Goal: Task Accomplishment & Management: Manage account settings

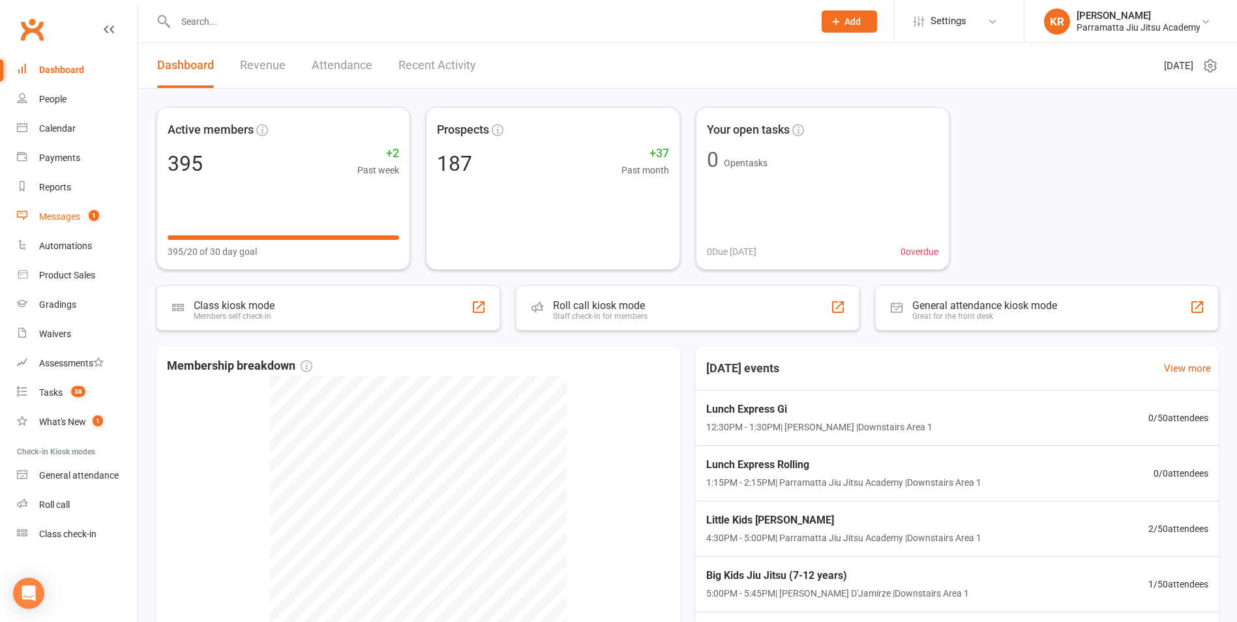
click at [73, 216] on div "Messages" at bounding box center [59, 216] width 41 height 10
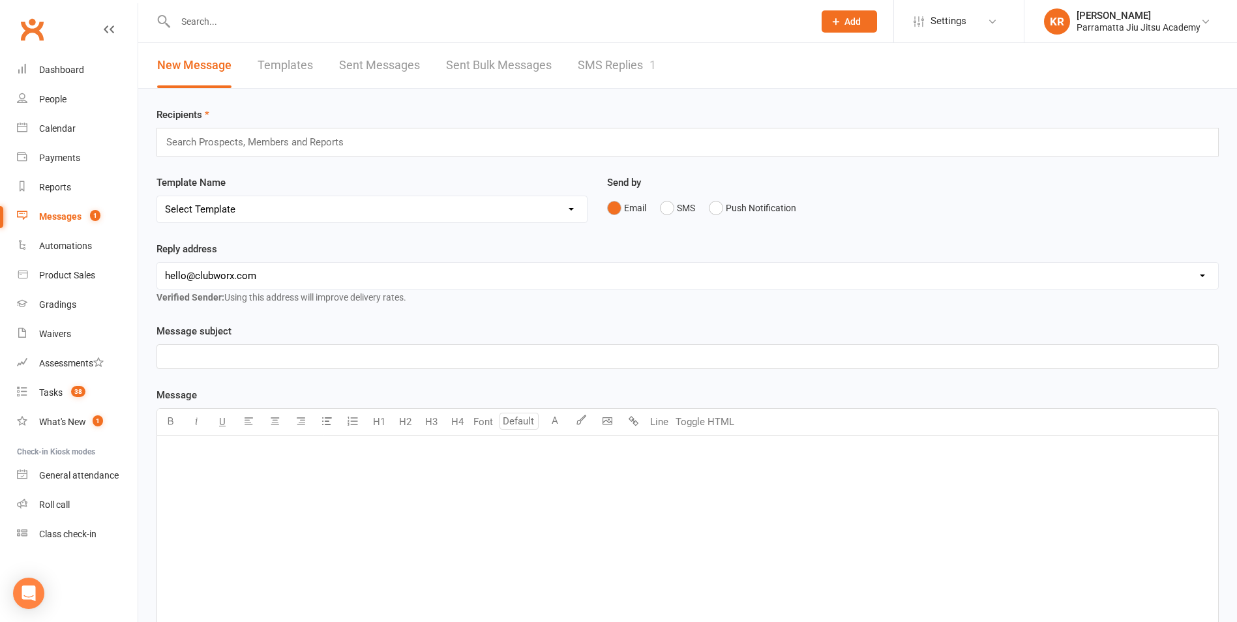
click at [595, 63] on link "SMS Replies 1" at bounding box center [617, 65] width 78 height 45
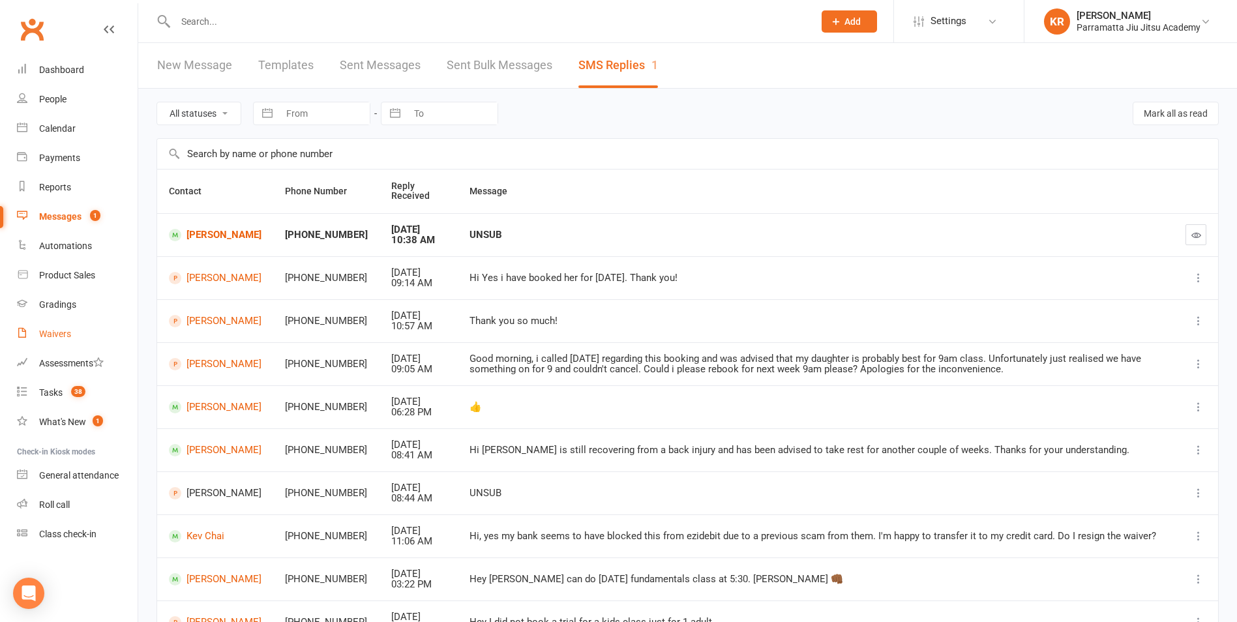
click at [63, 329] on div "Waivers" at bounding box center [55, 334] width 32 height 10
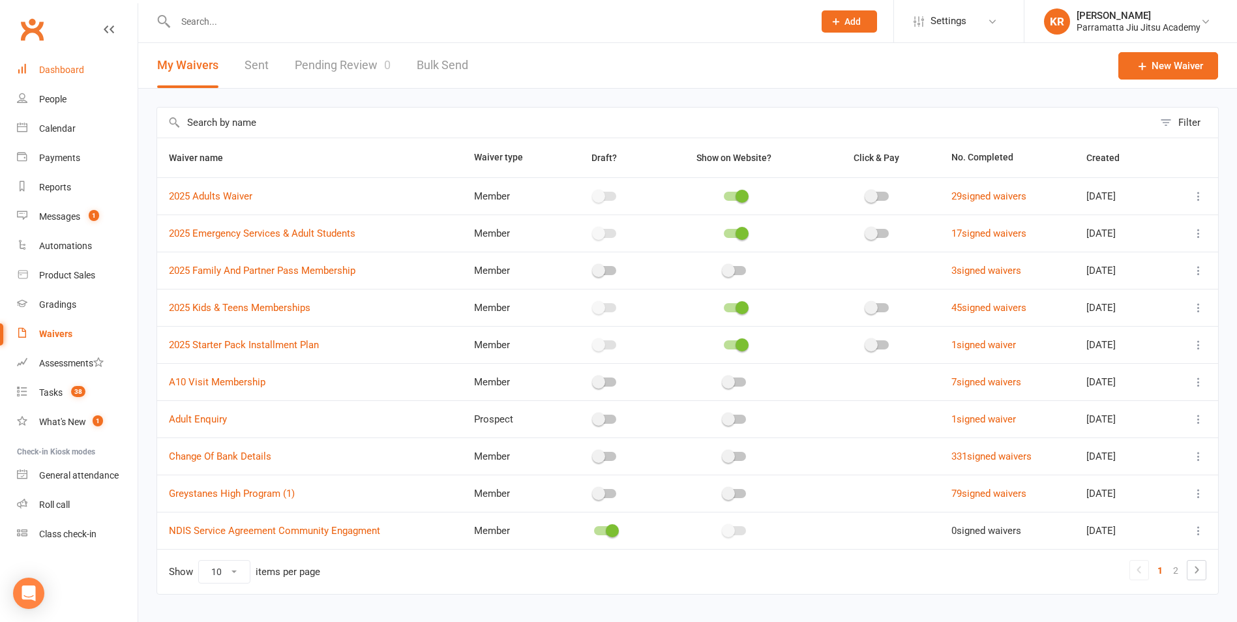
click at [50, 72] on div "Dashboard" at bounding box center [61, 70] width 45 height 10
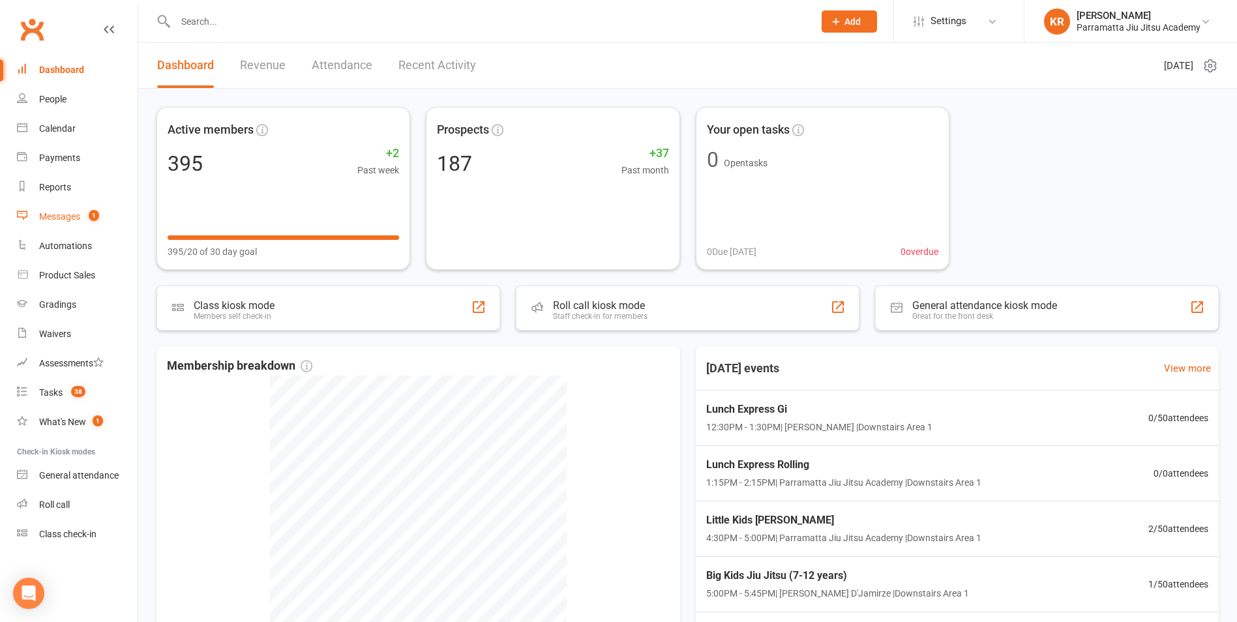
click at [63, 216] on div "Messages" at bounding box center [59, 216] width 41 height 10
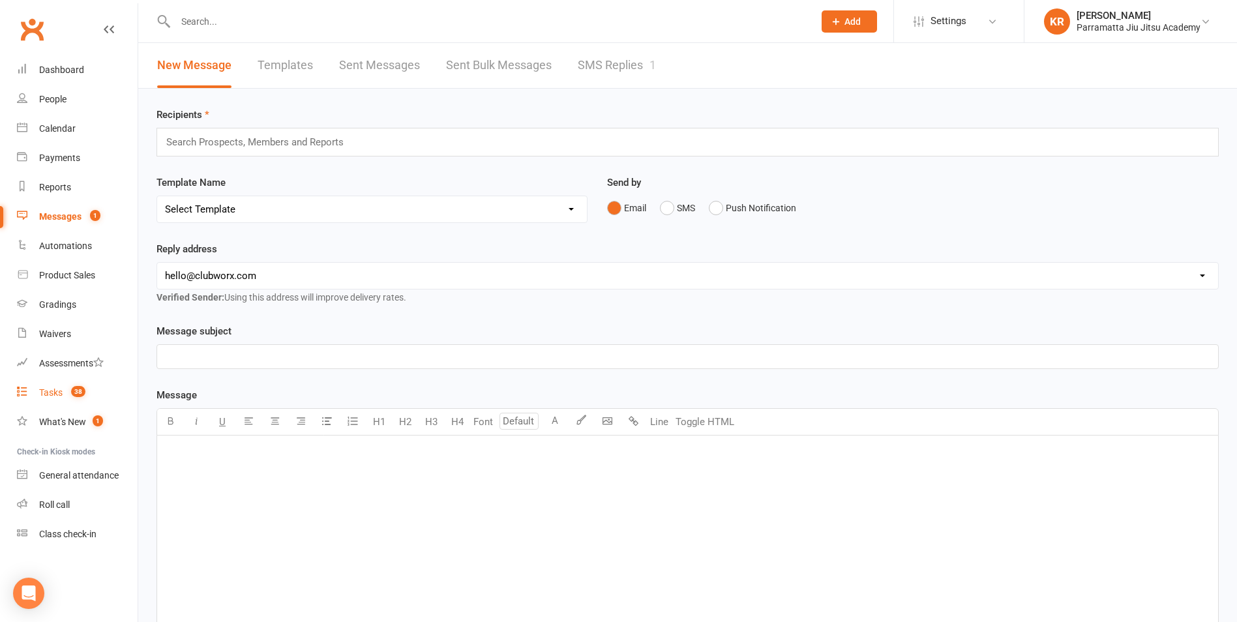
click at [52, 394] on div "Tasks" at bounding box center [50, 392] width 23 height 10
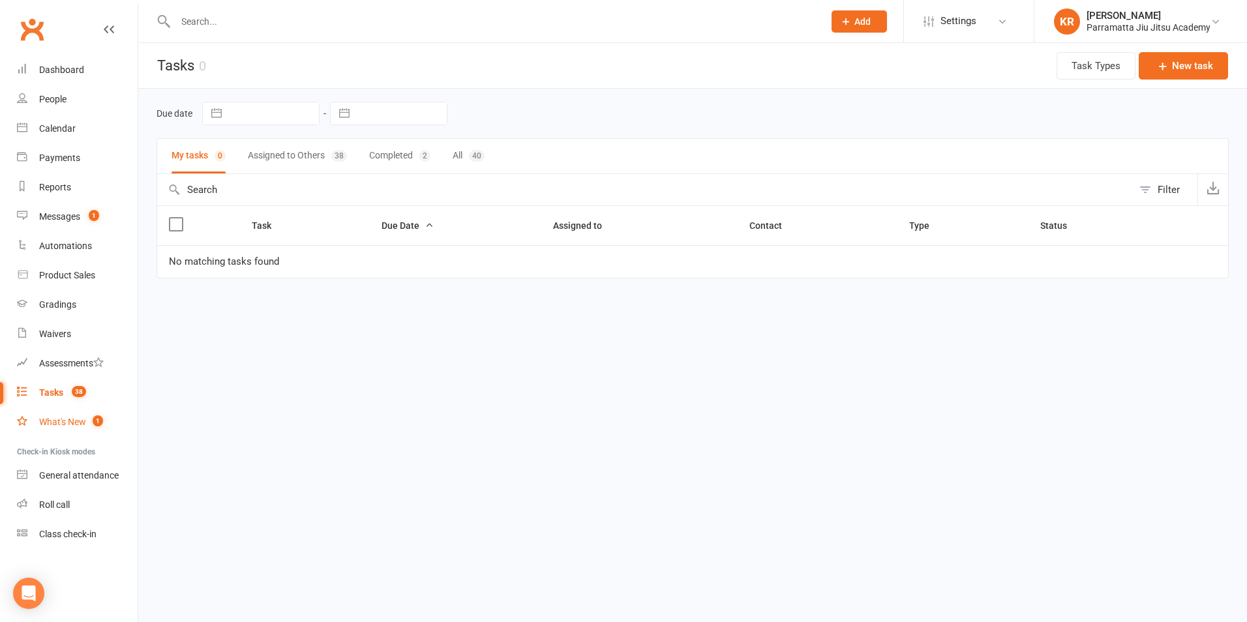
click at [63, 426] on div "What's New" at bounding box center [62, 422] width 47 height 10
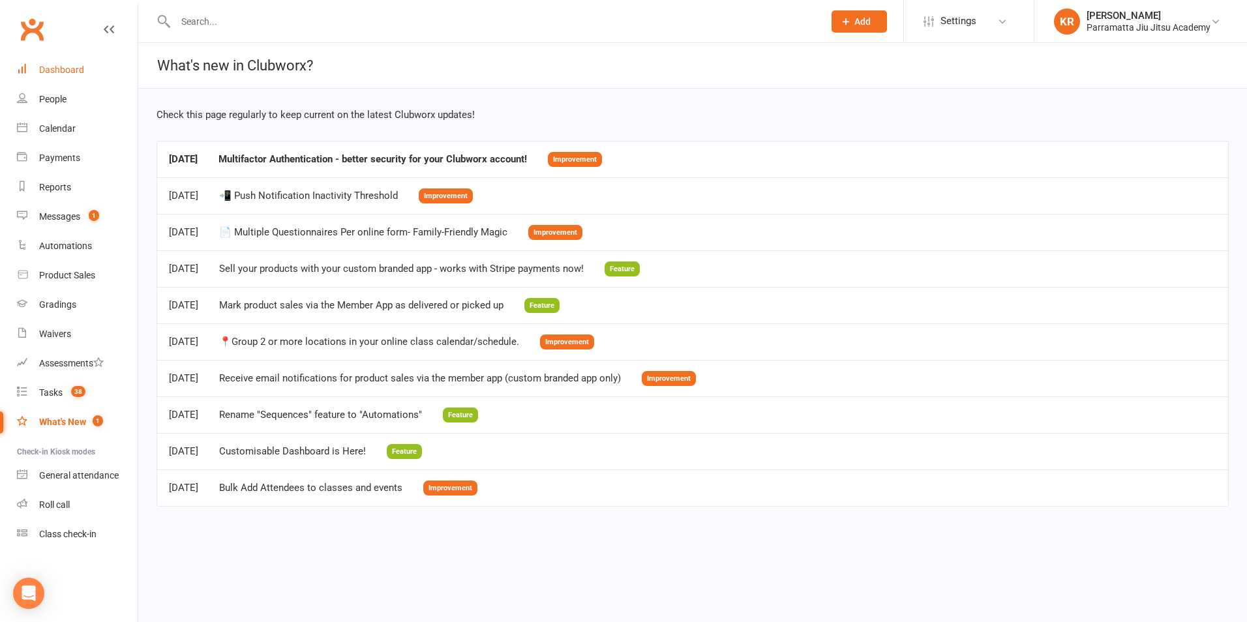
click at [64, 68] on div "Dashboard" at bounding box center [61, 70] width 45 height 10
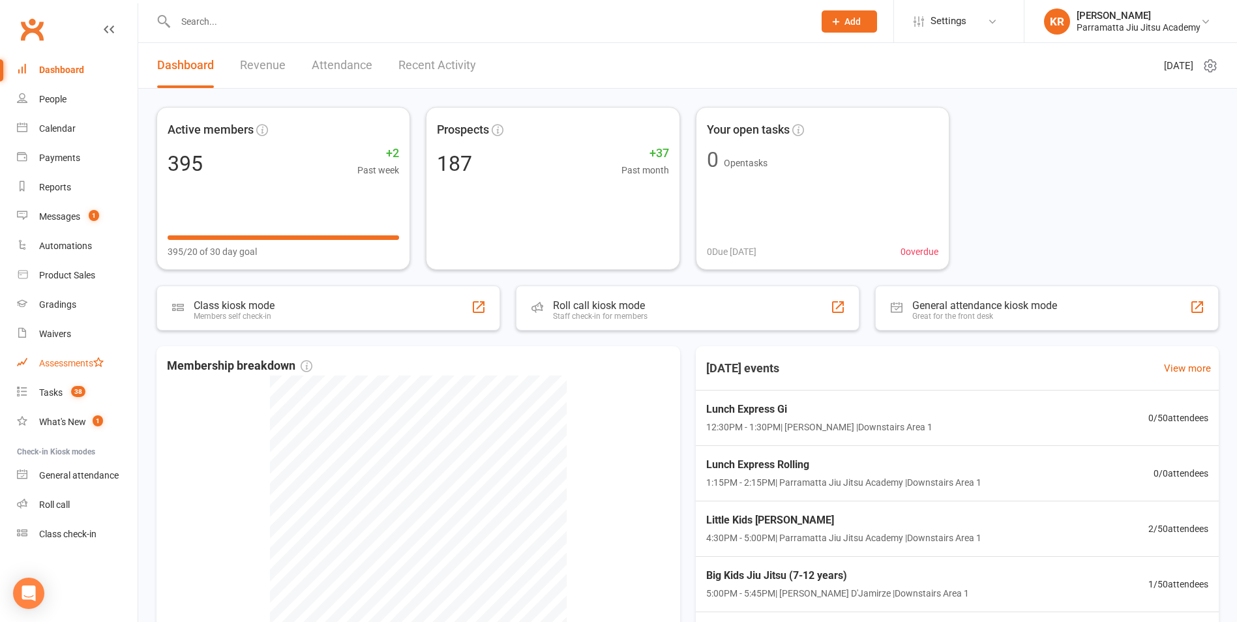
click at [63, 363] on div "Assessments" at bounding box center [71, 363] width 65 height 10
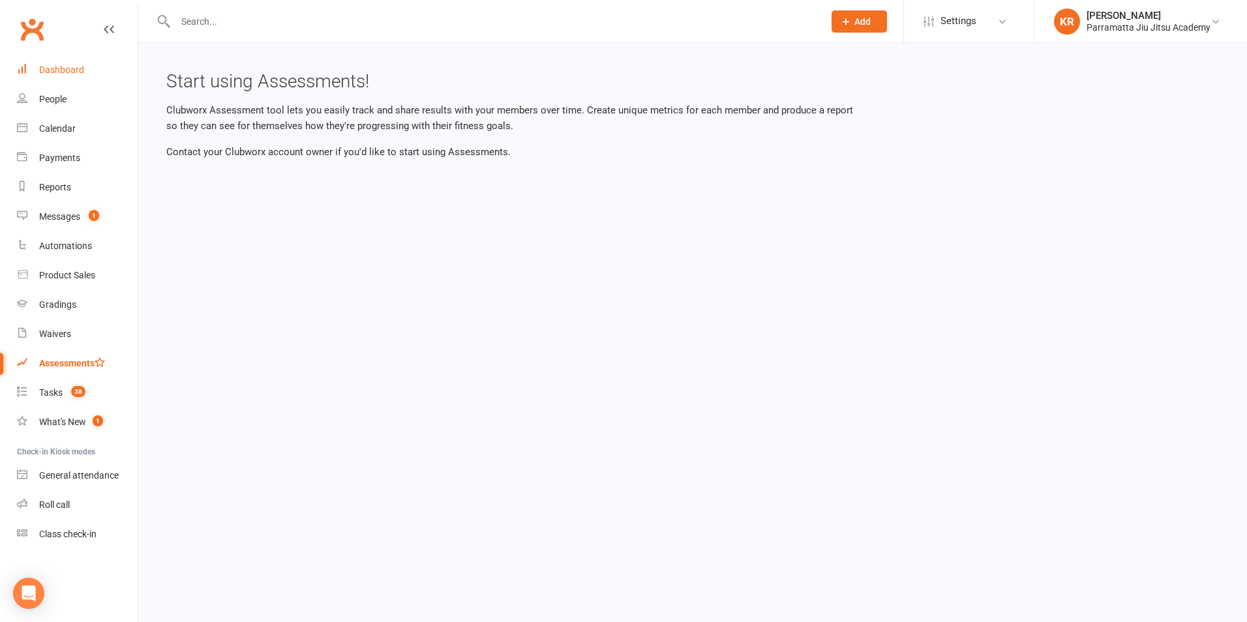
click at [51, 70] on div "Dashboard" at bounding box center [61, 70] width 45 height 10
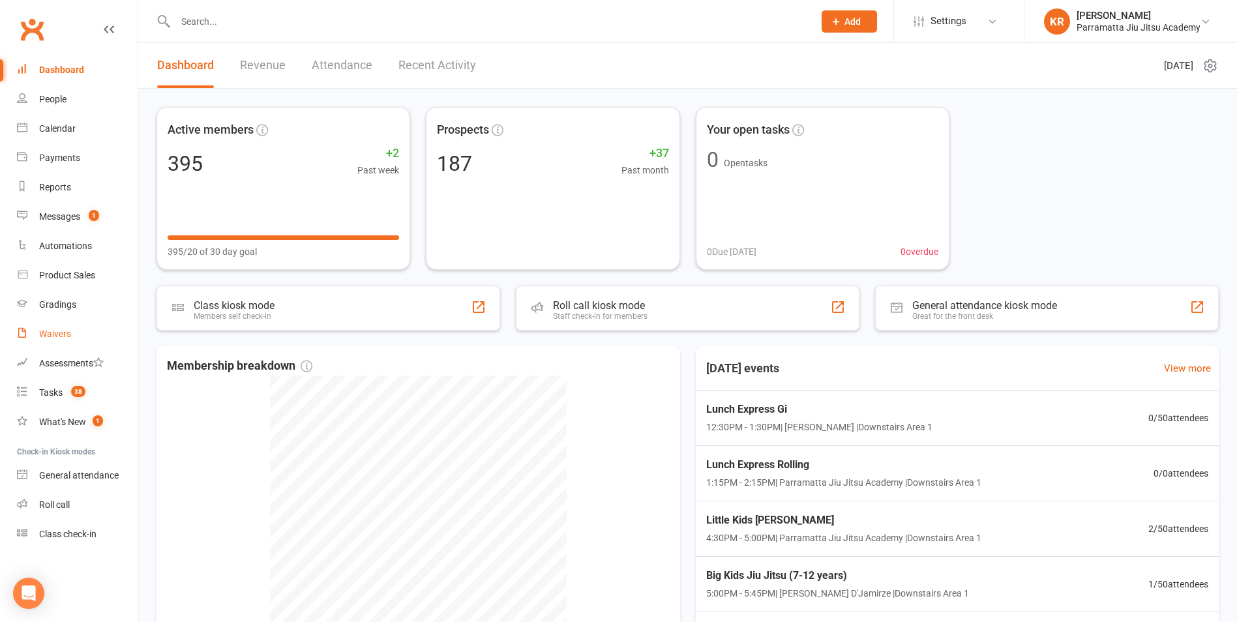
click at [69, 327] on link "Waivers" at bounding box center [77, 333] width 121 height 29
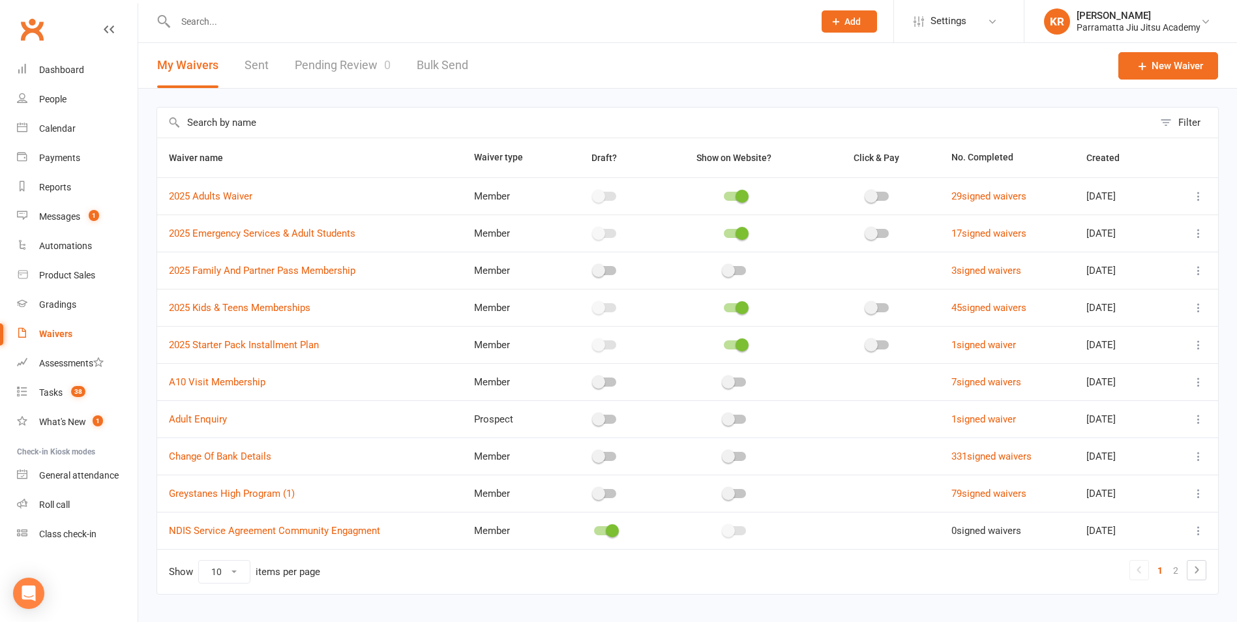
click at [229, 28] on input "text" at bounding box center [487, 21] width 633 height 18
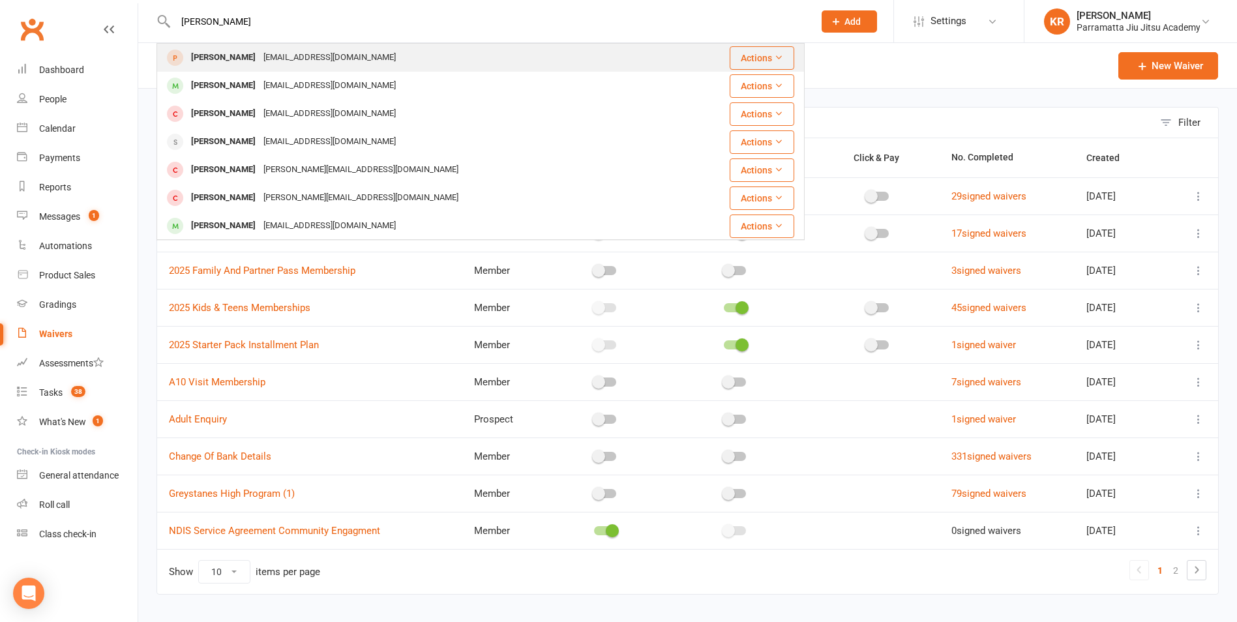
type input "[PERSON_NAME]"
click at [774, 55] on icon at bounding box center [778, 57] width 9 height 9
click at [304, 52] on div "[EMAIL_ADDRESS][DOMAIN_NAME]" at bounding box center [329, 57] width 140 height 19
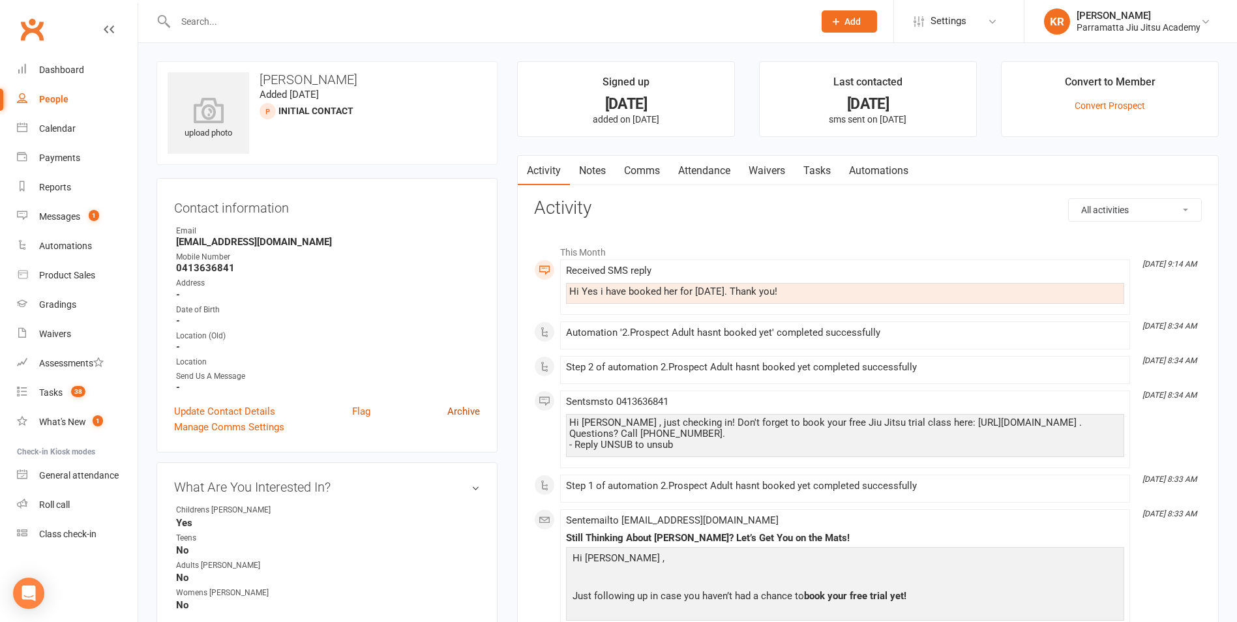
click at [471, 410] on link "Archive" at bounding box center [463, 412] width 33 height 16
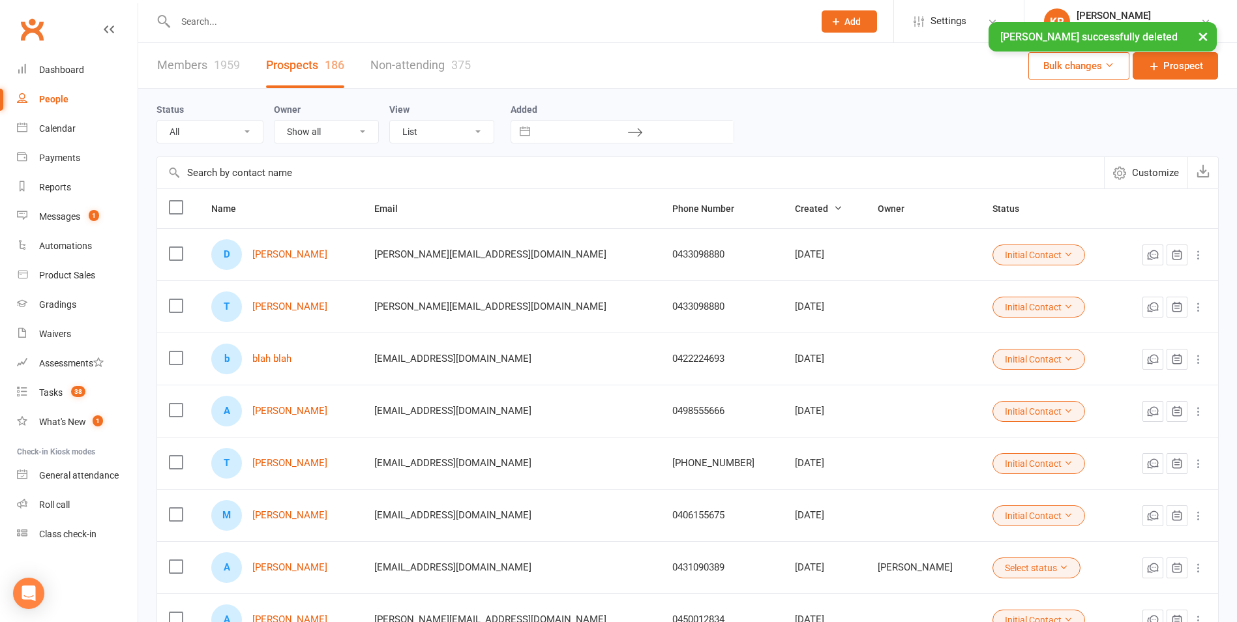
click at [223, 19] on input "text" at bounding box center [487, 21] width 633 height 18
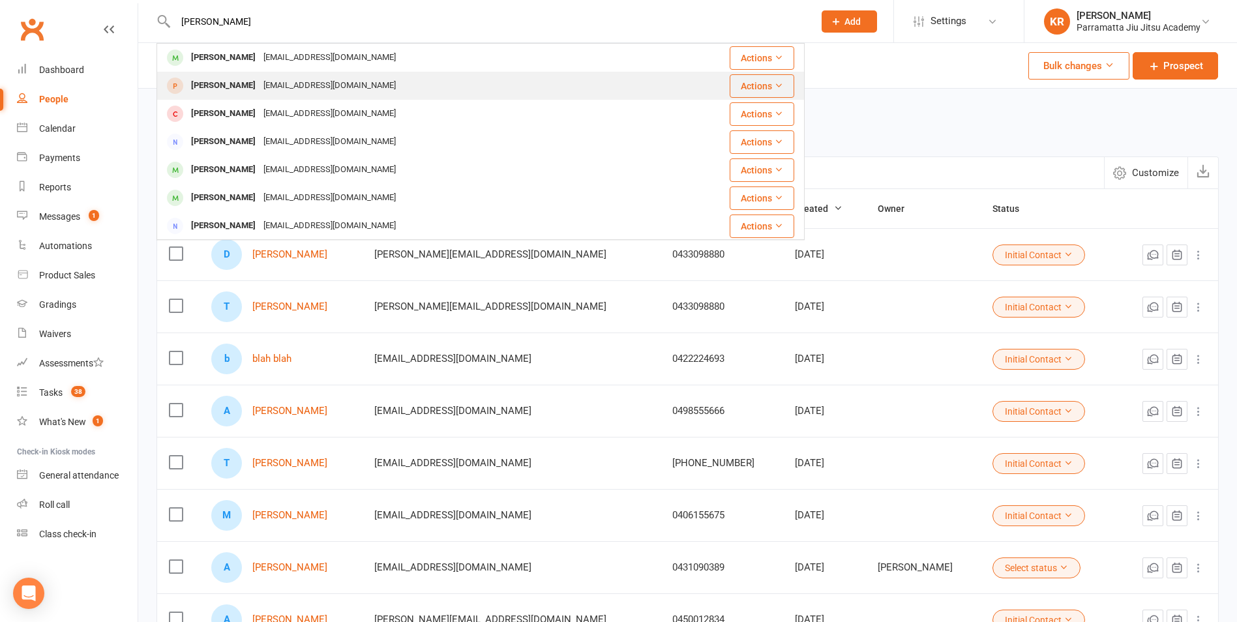
type input "[PERSON_NAME]"
click at [233, 84] on div "[PERSON_NAME]" at bounding box center [223, 85] width 72 height 19
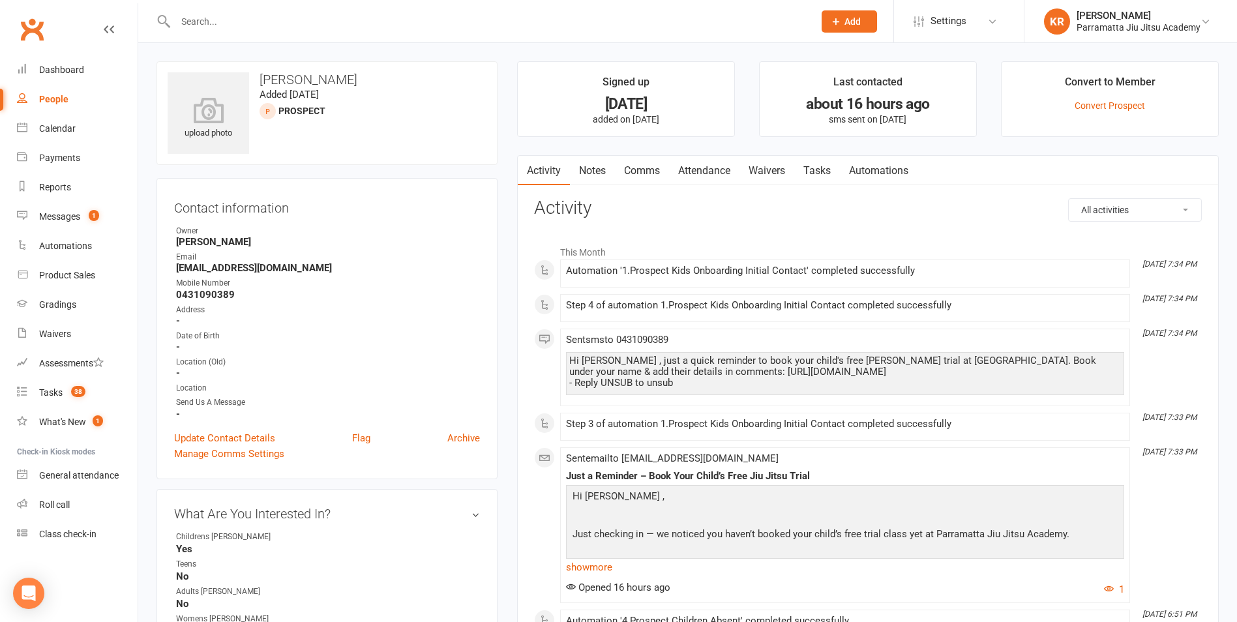
click at [697, 172] on link "Attendance" at bounding box center [704, 171] width 70 height 30
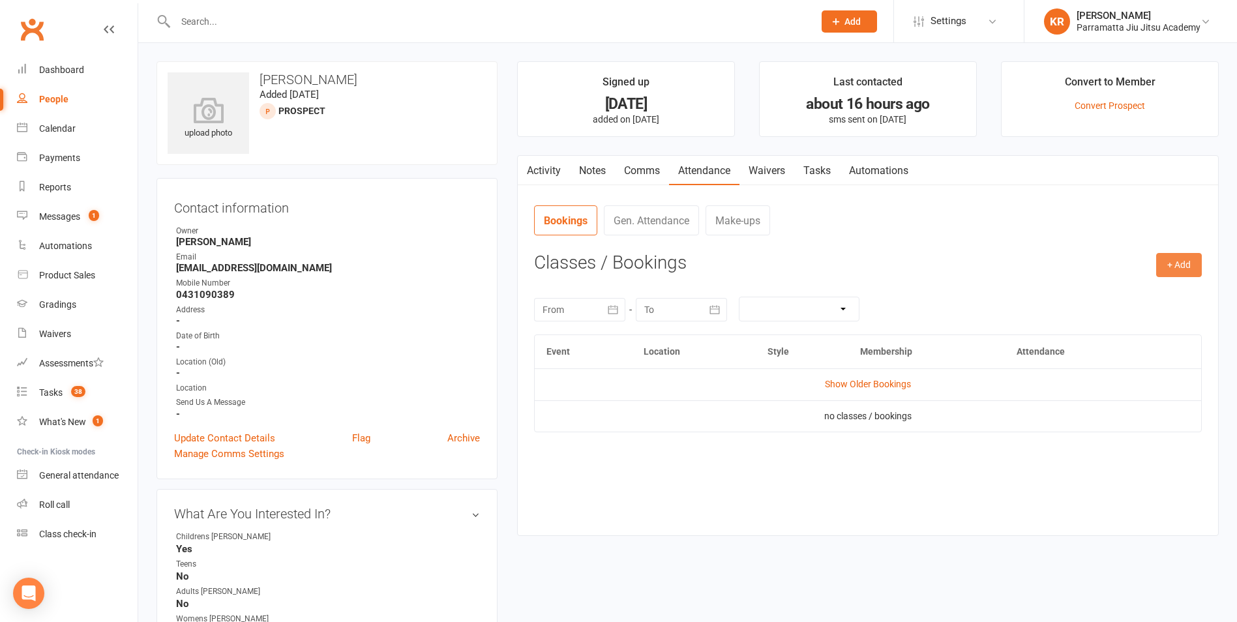
click at [1190, 269] on button "+ Add" at bounding box center [1179, 264] width 46 height 23
click at [1134, 295] on link "Book Event" at bounding box center [1136, 295] width 129 height 26
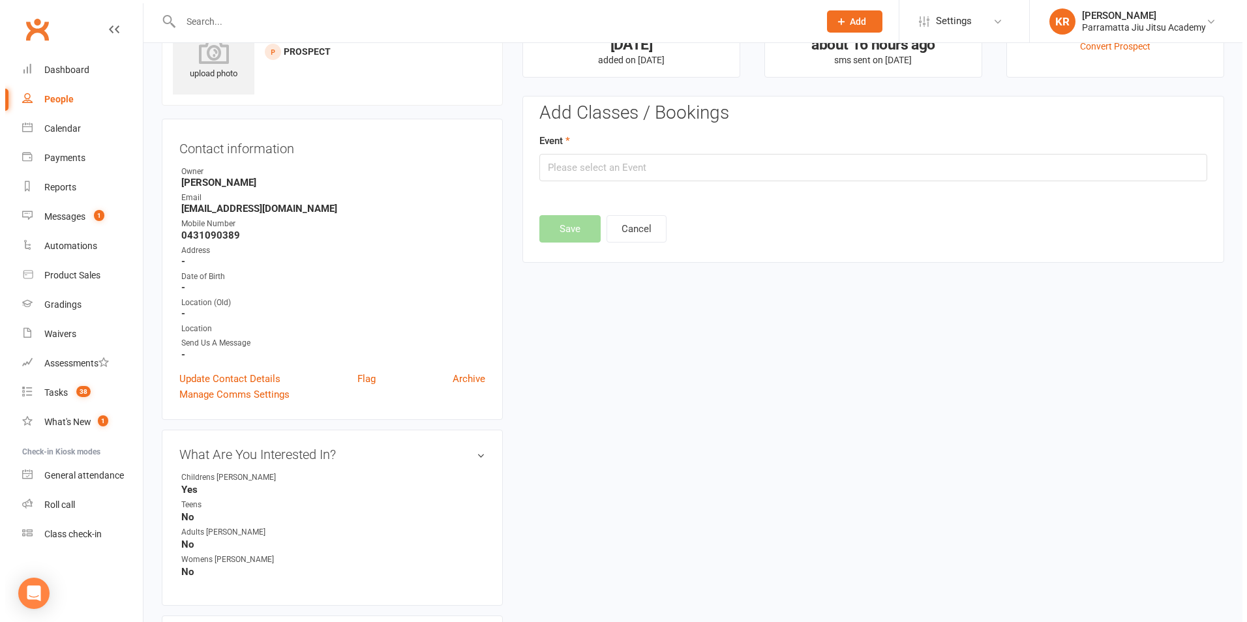
scroll to position [90, 0]
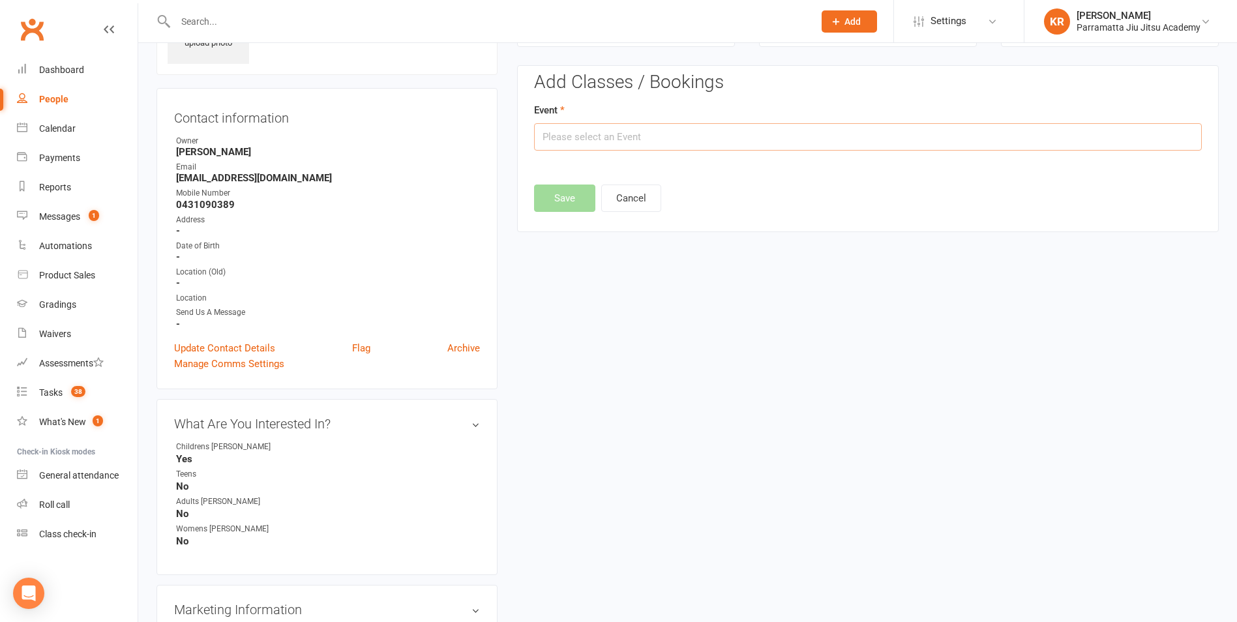
click at [730, 141] on input "text" at bounding box center [868, 136] width 668 height 27
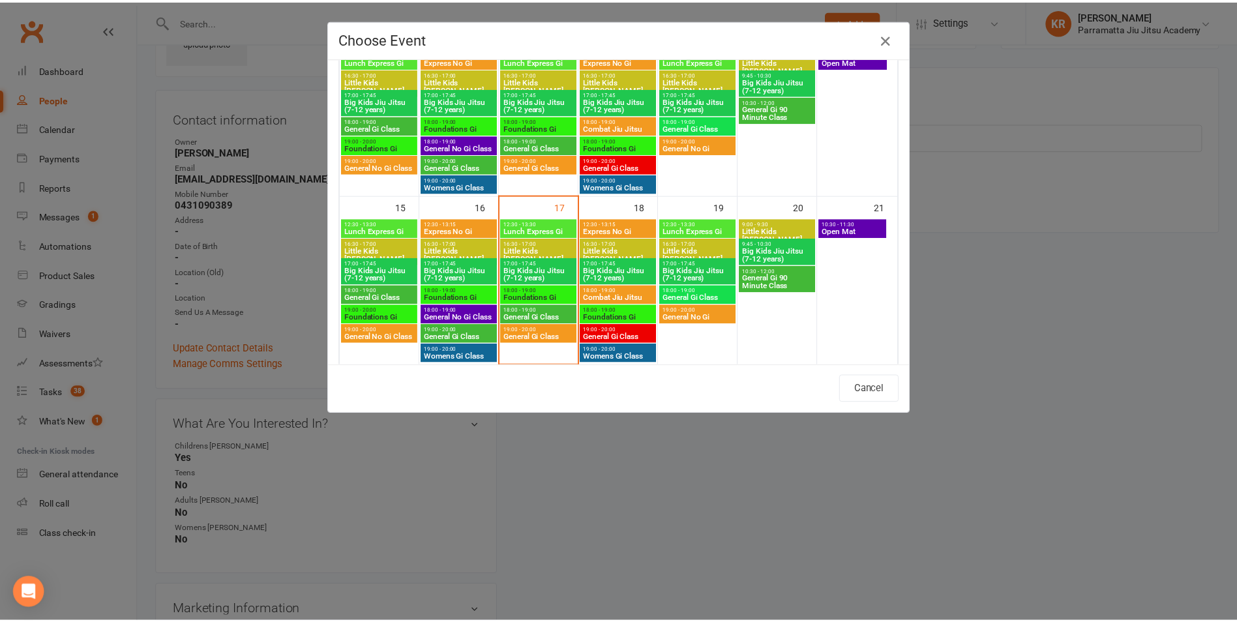
scroll to position [400, 0]
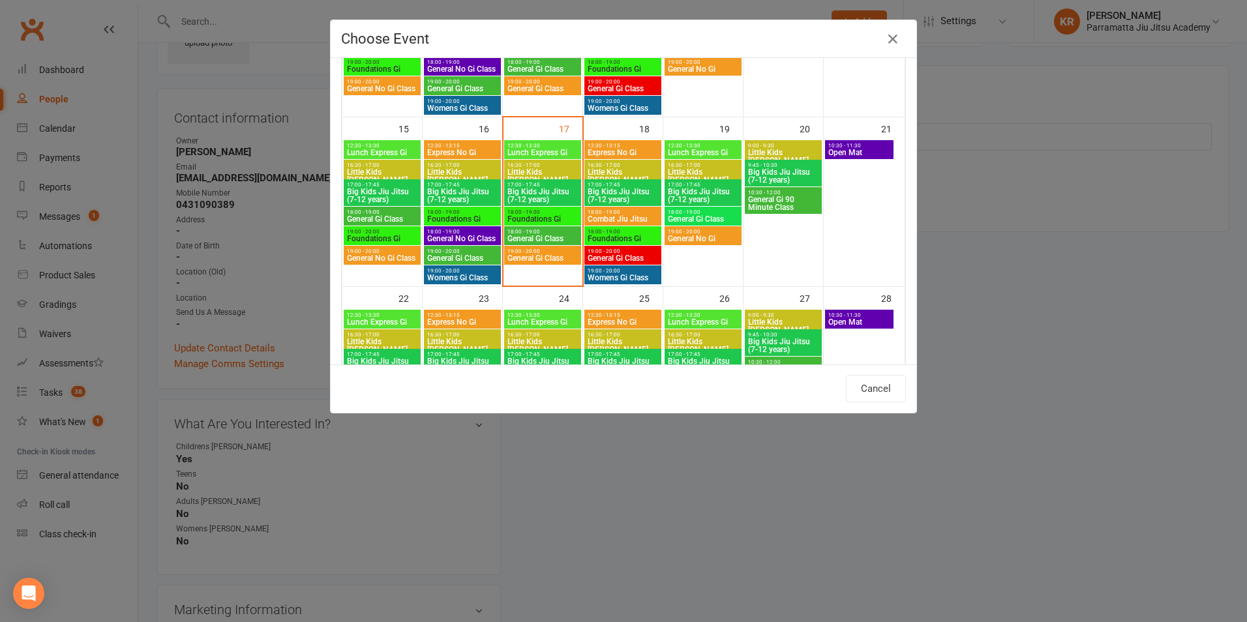
click at [620, 188] on span "Big Kids Jiu Jitsu (7-12 years)" at bounding box center [623, 196] width 72 height 16
type input "Big Kids [PERSON_NAME] (7-12 years) - [DATE] 5:00:00 PM"
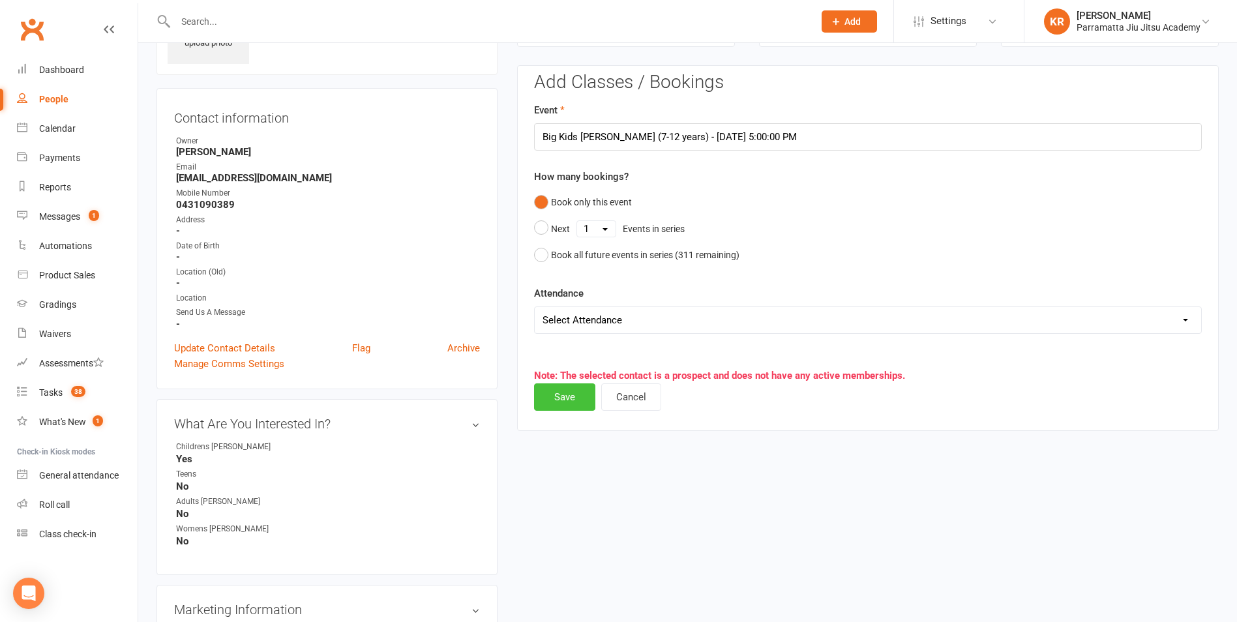
click at [559, 390] on button "Save" at bounding box center [564, 396] width 61 height 27
